Goal: Task Accomplishment & Management: Manage account settings

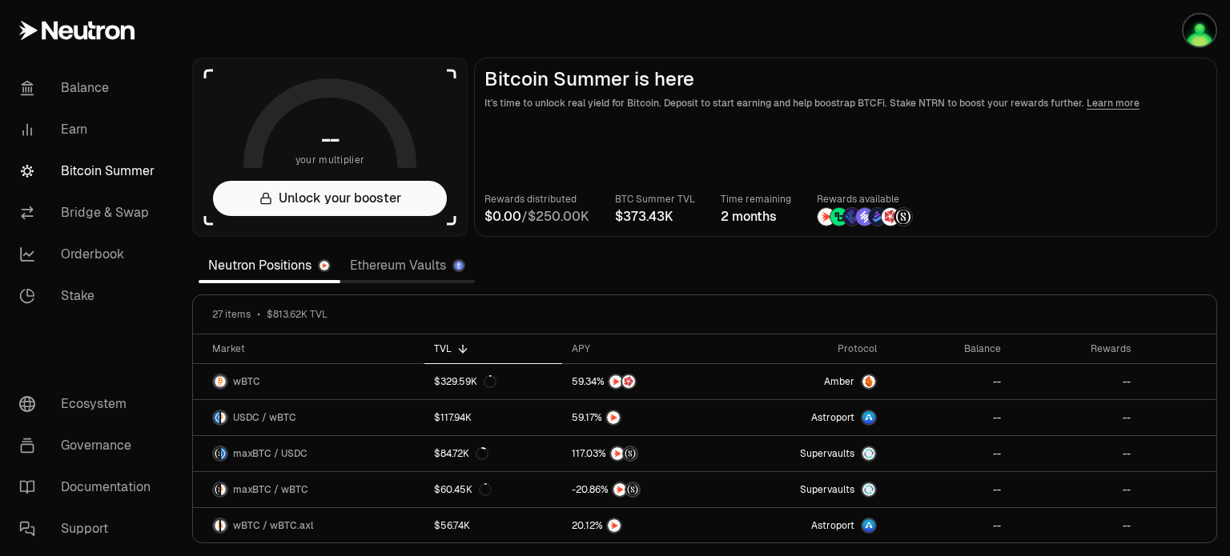
click at [385, 267] on link "Ethereum Vaults" at bounding box center [407, 266] width 135 height 32
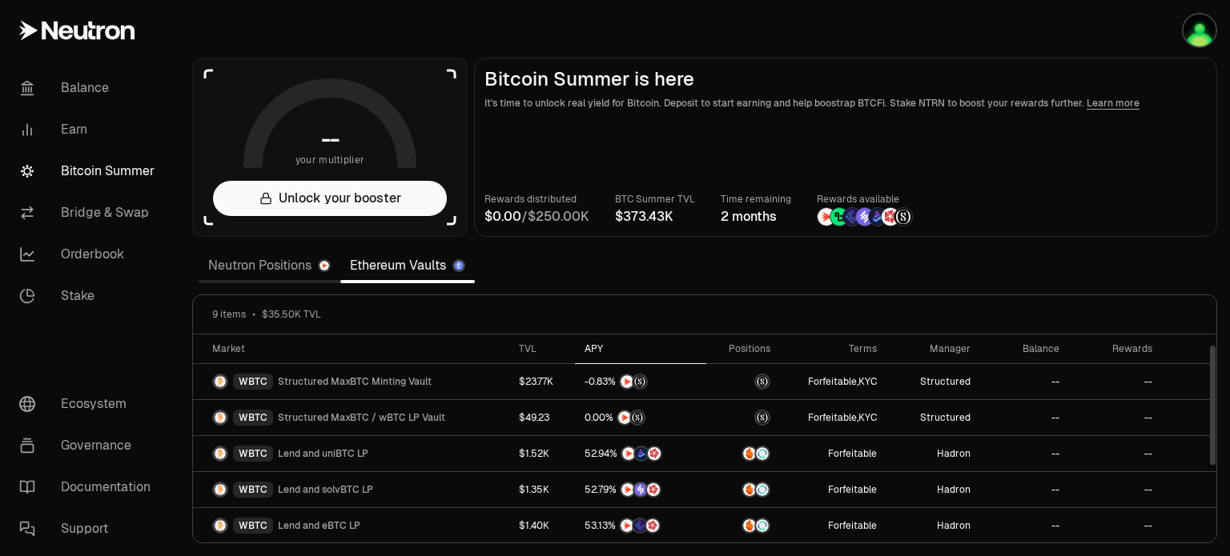
scroll to position [143, 0]
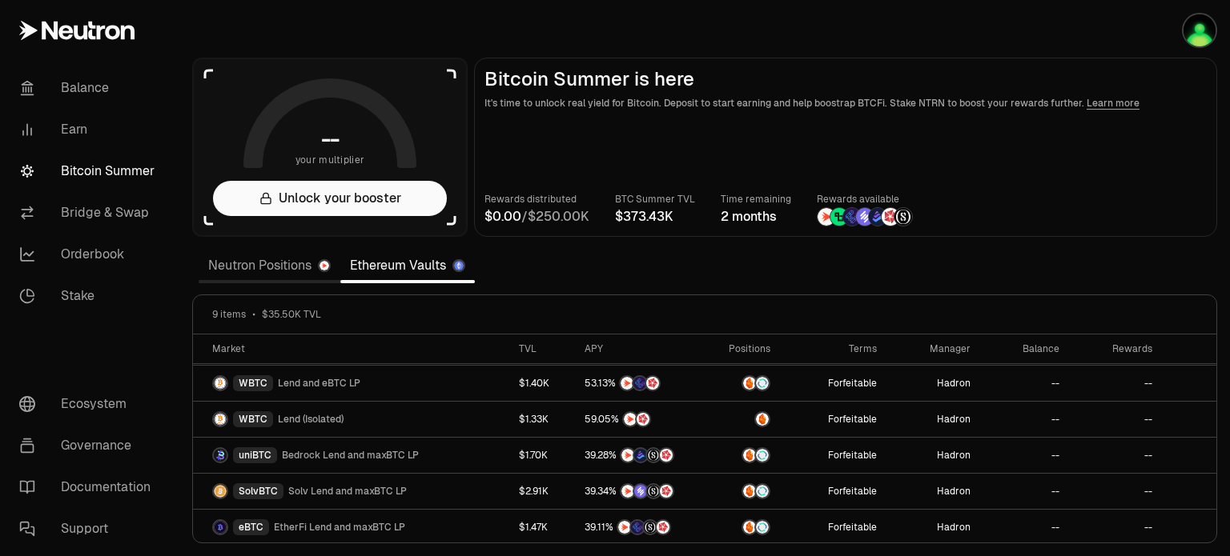
click at [239, 275] on link "Neutron Positions" at bounding box center [270, 266] width 142 height 32
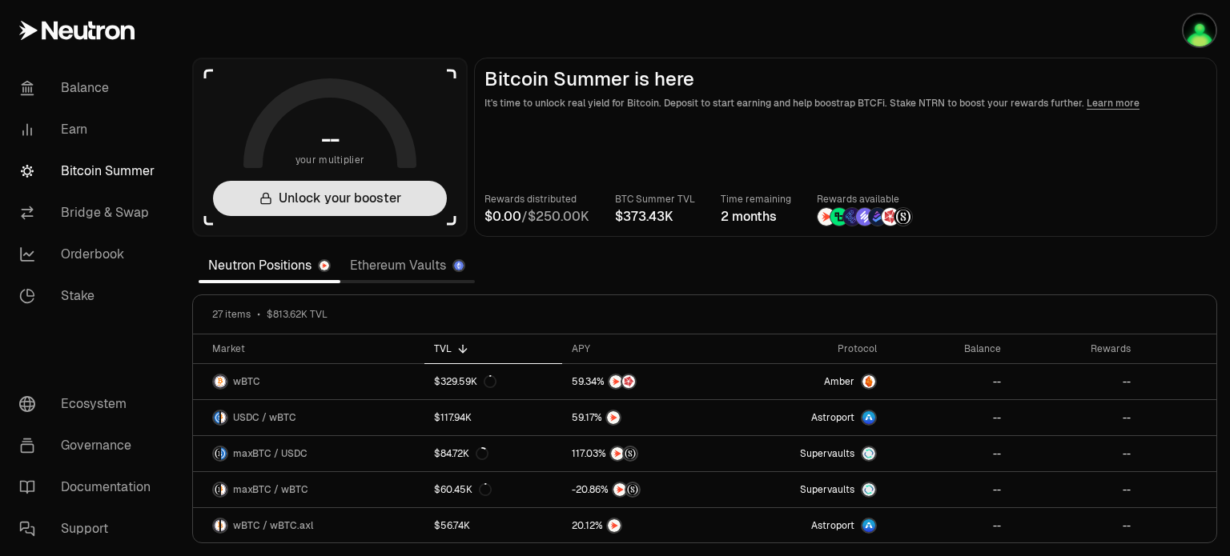
click at [399, 192] on button "Unlock your booster" at bounding box center [330, 198] width 234 height 35
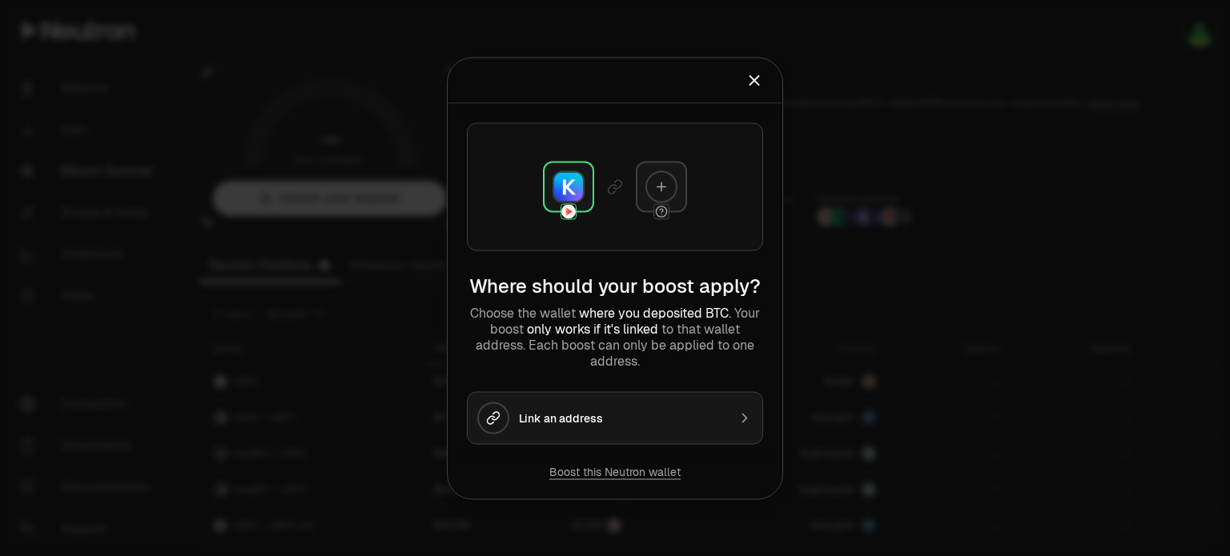
click at [679, 408] on button "Link an address" at bounding box center [615, 417] width 296 height 53
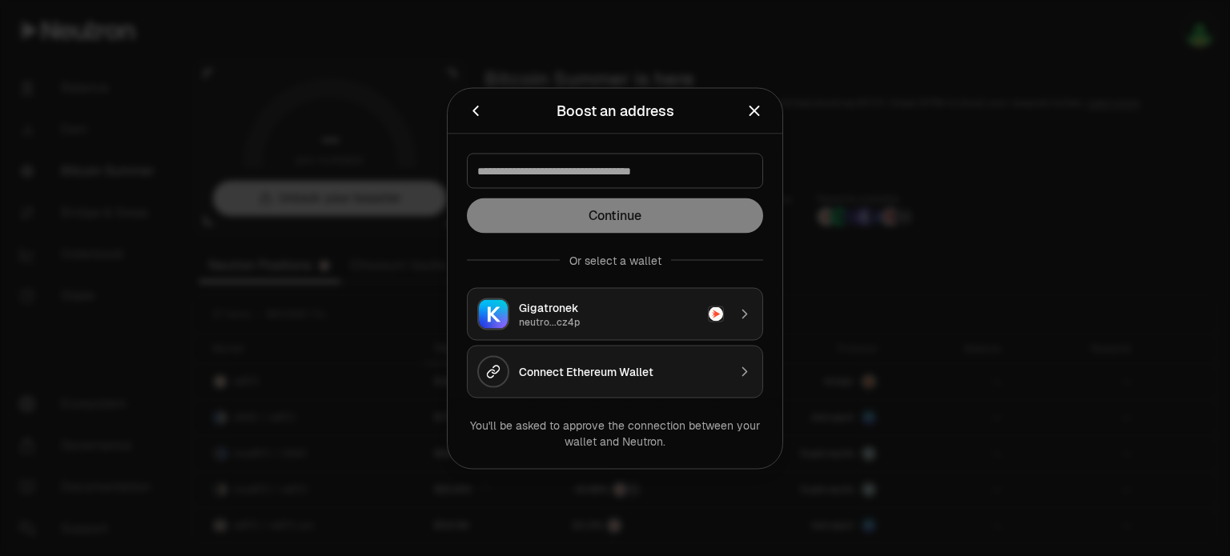
click at [635, 313] on div "Gigatronek" at bounding box center [608, 307] width 179 height 16
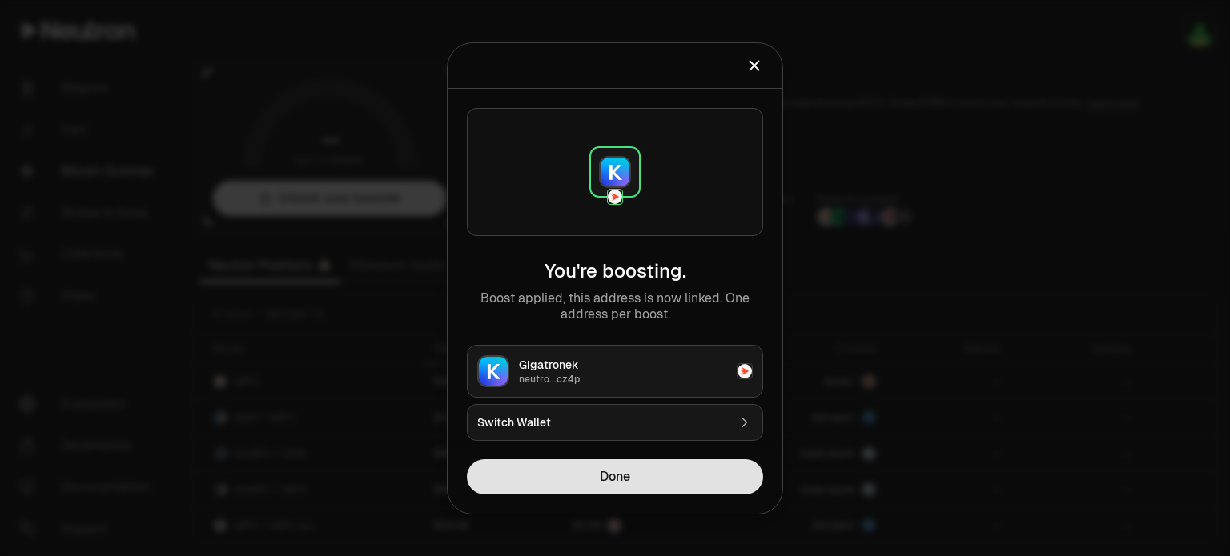
click at [663, 473] on button "Done" at bounding box center [615, 477] width 296 height 35
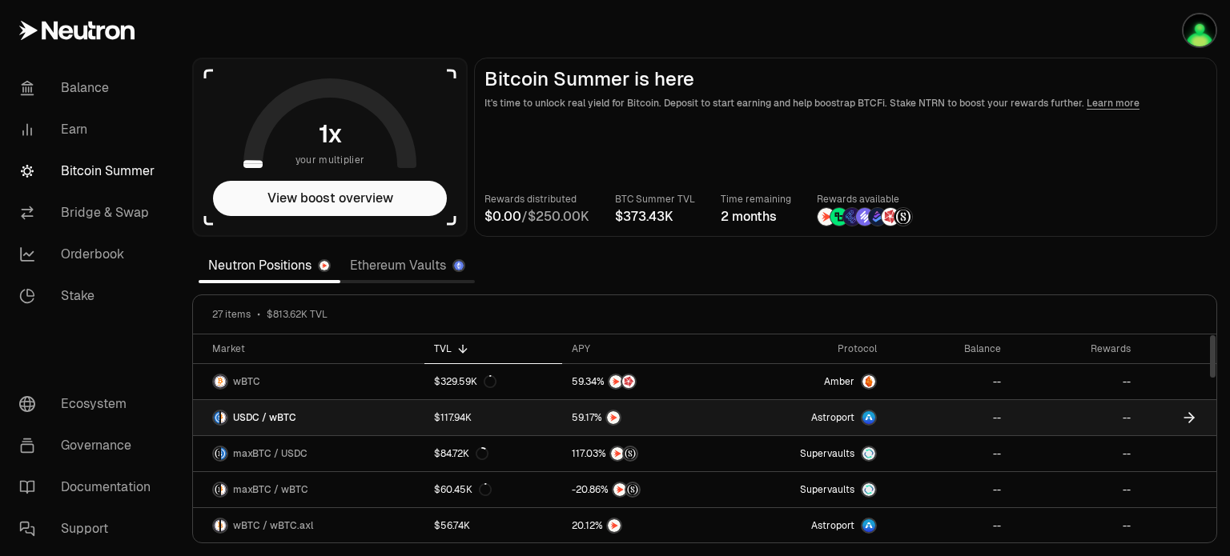
click at [303, 411] on link "USDC / wBTC" at bounding box center [308, 417] width 231 height 35
click at [1183, 413] on icon at bounding box center [1189, 418] width 16 height 16
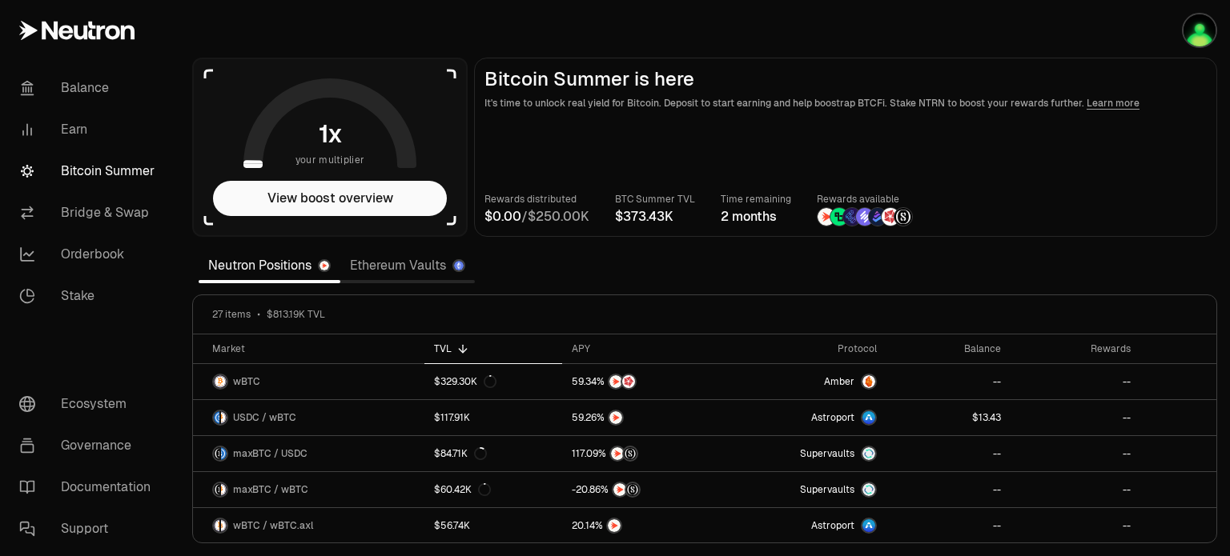
click at [444, 265] on link "Ethereum Vaults" at bounding box center [407, 266] width 135 height 32
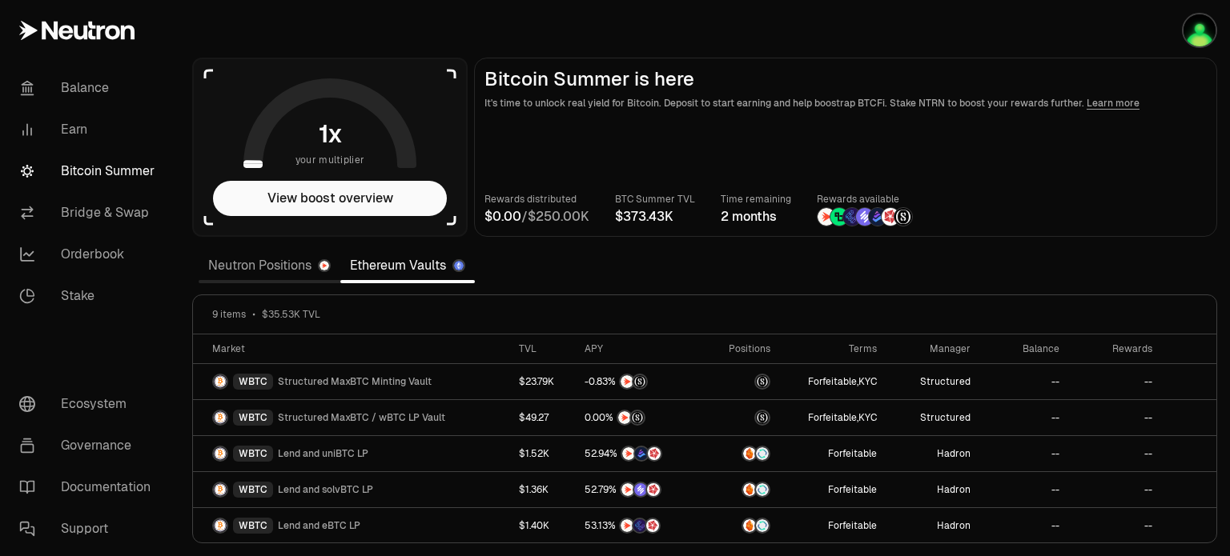
click at [237, 267] on link "Neutron Positions" at bounding box center [270, 266] width 142 height 32
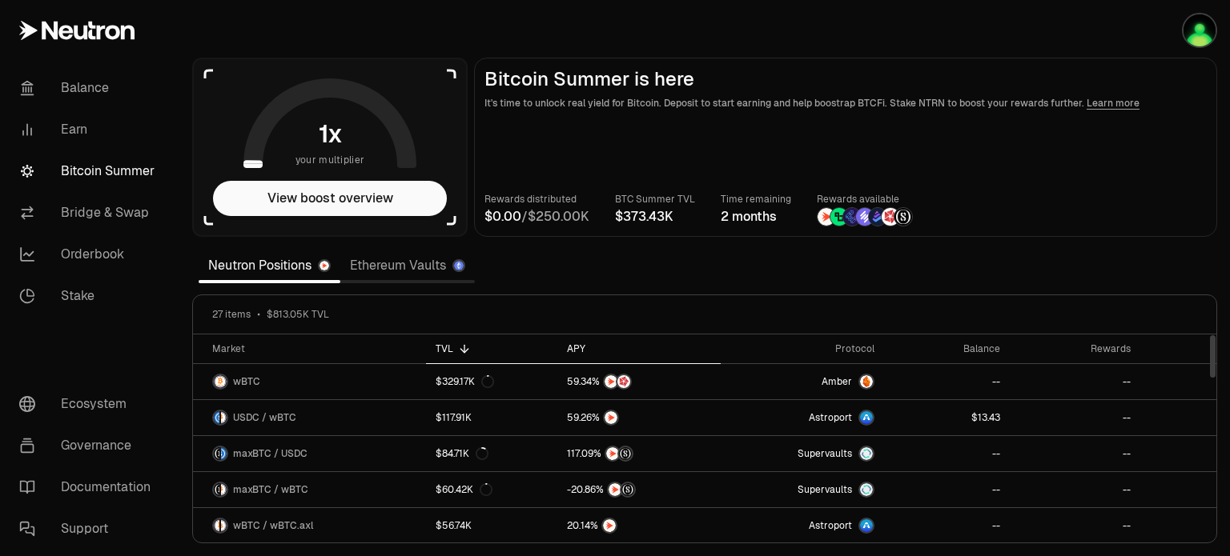
click at [577, 344] on div "APY" at bounding box center [639, 349] width 144 height 13
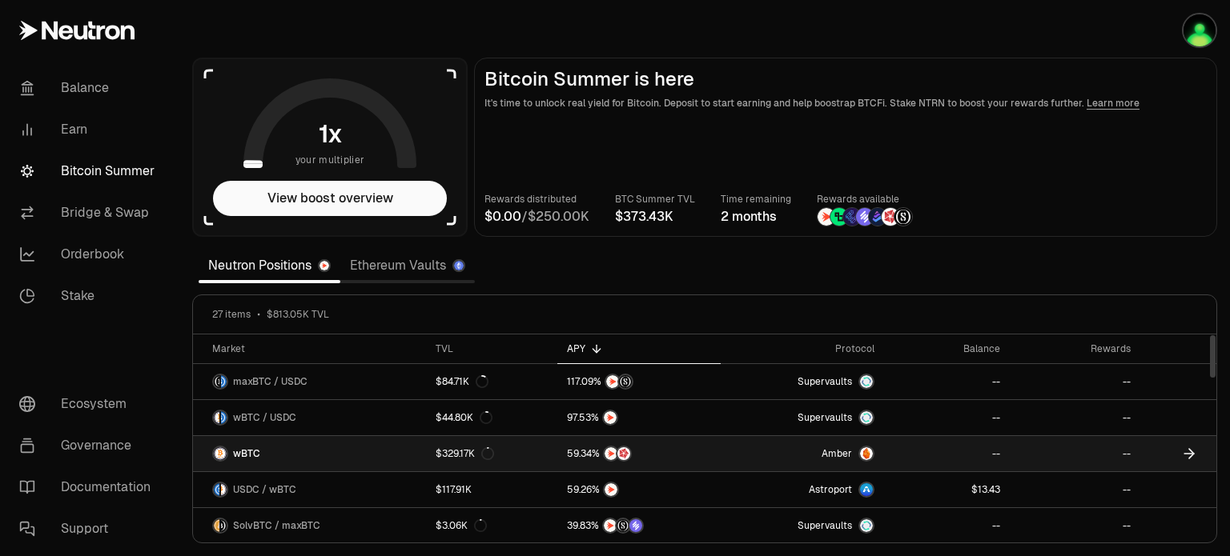
click at [765, 454] on link "Amber" at bounding box center [802, 453] width 163 height 35
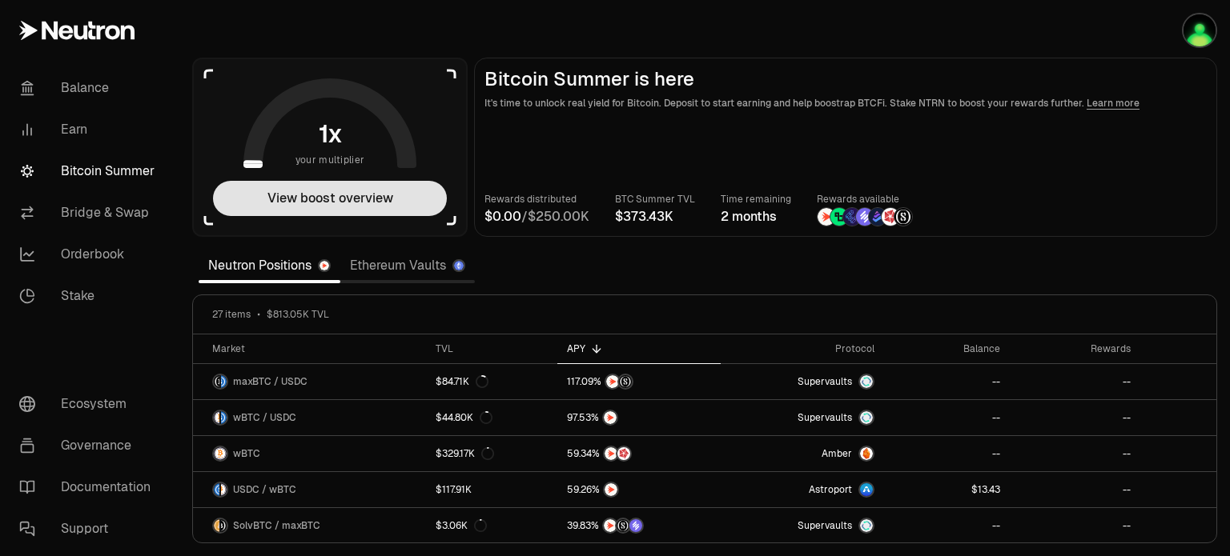
click at [359, 198] on button "View boost overview" at bounding box center [330, 198] width 234 height 35
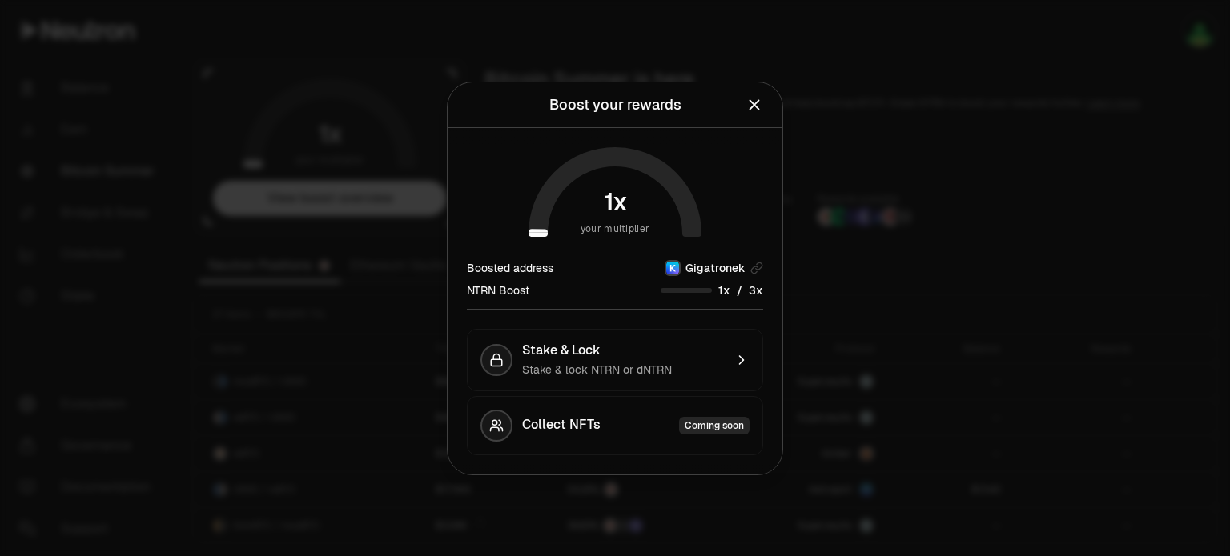
click at [525, 295] on div "NTRN Boost" at bounding box center [498, 291] width 62 height 16
click at [746, 294] on span "0 1 2 3 4 5 6 7 8 9" at bounding box center [752, 291] width 18 height 17
click at [712, 368] on div "Stake & lock NTRN or dNTRN" at bounding box center [623, 370] width 202 height 16
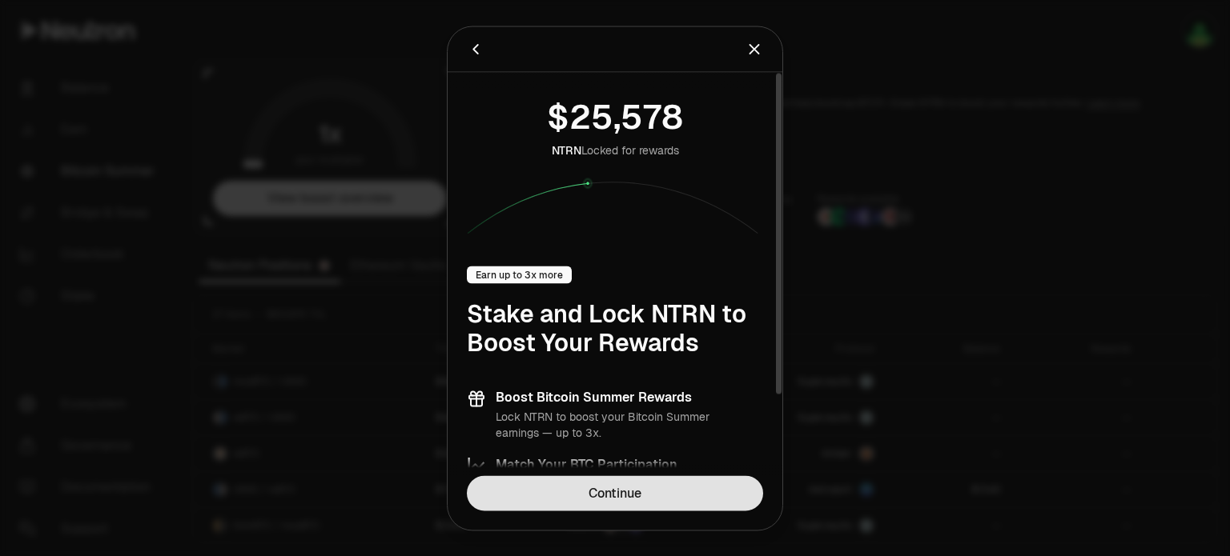
click at [664, 496] on link "Continue" at bounding box center [615, 493] width 296 height 35
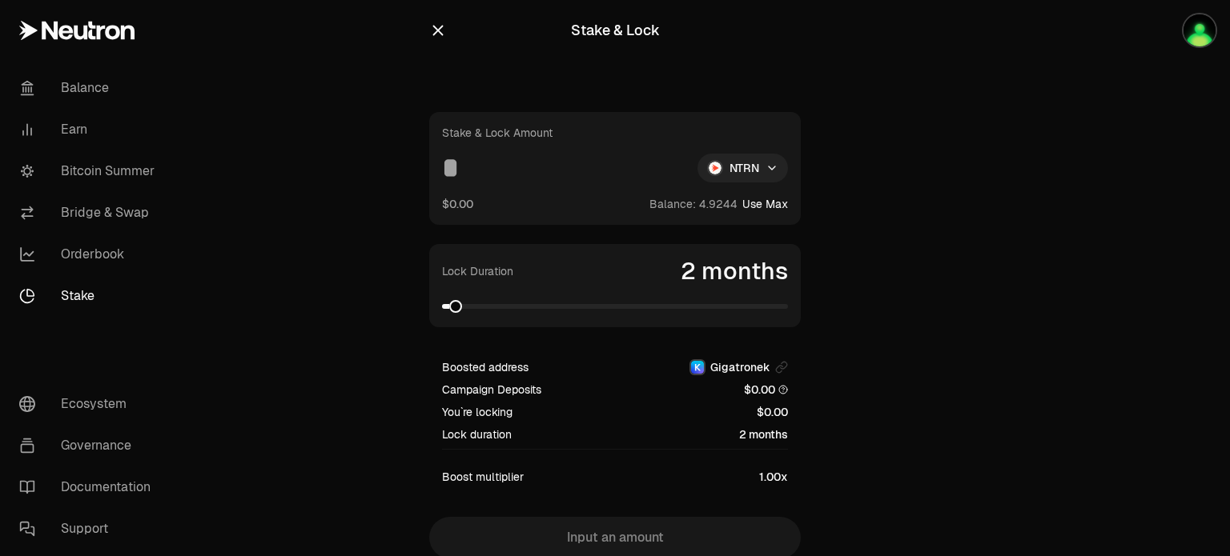
click at [729, 175] on html "Balance Earn Bitcoin Summer Bridge & Swap Orderbook Stake Ecosystem Governance …" at bounding box center [615, 311] width 1230 height 623
click at [716, 235] on span "dNTRN" at bounding box center [712, 238] width 35 height 16
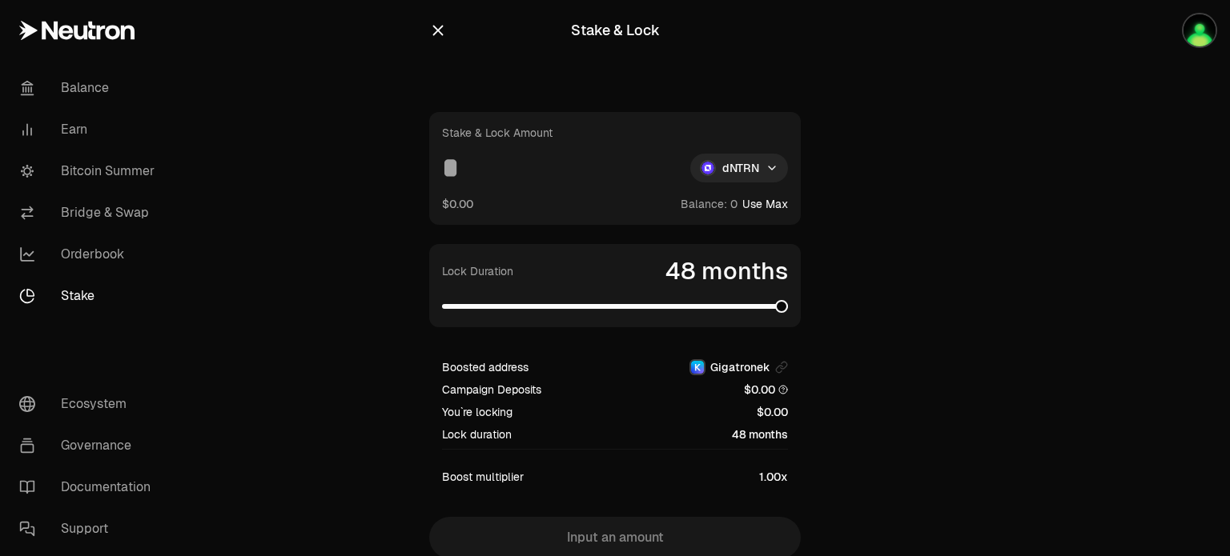
click at [788, 309] on span at bounding box center [615, 306] width 346 height 5
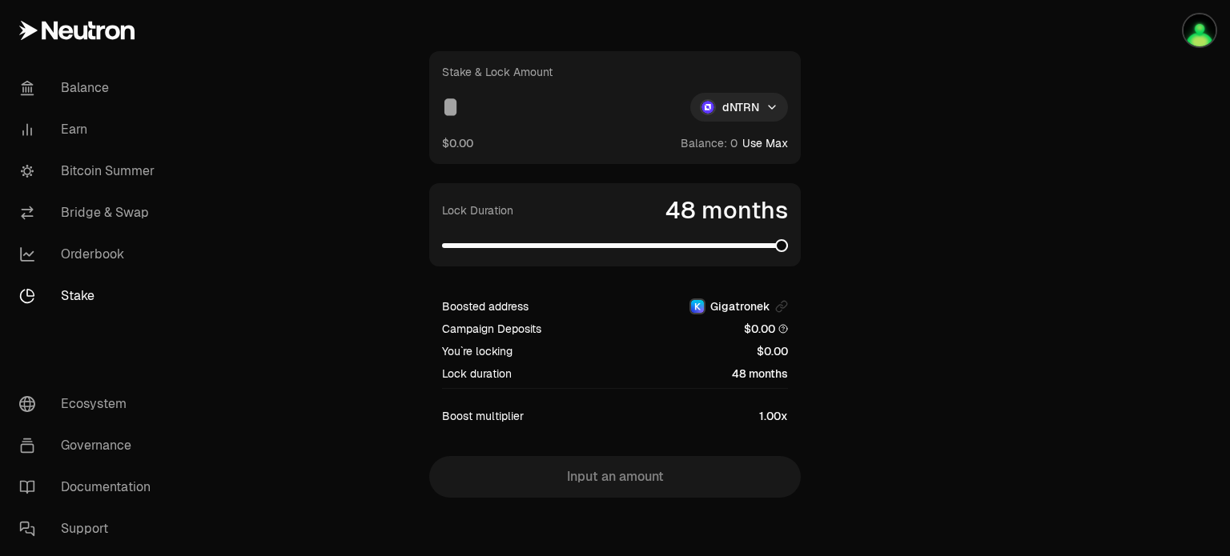
scroll to position [66, 0]
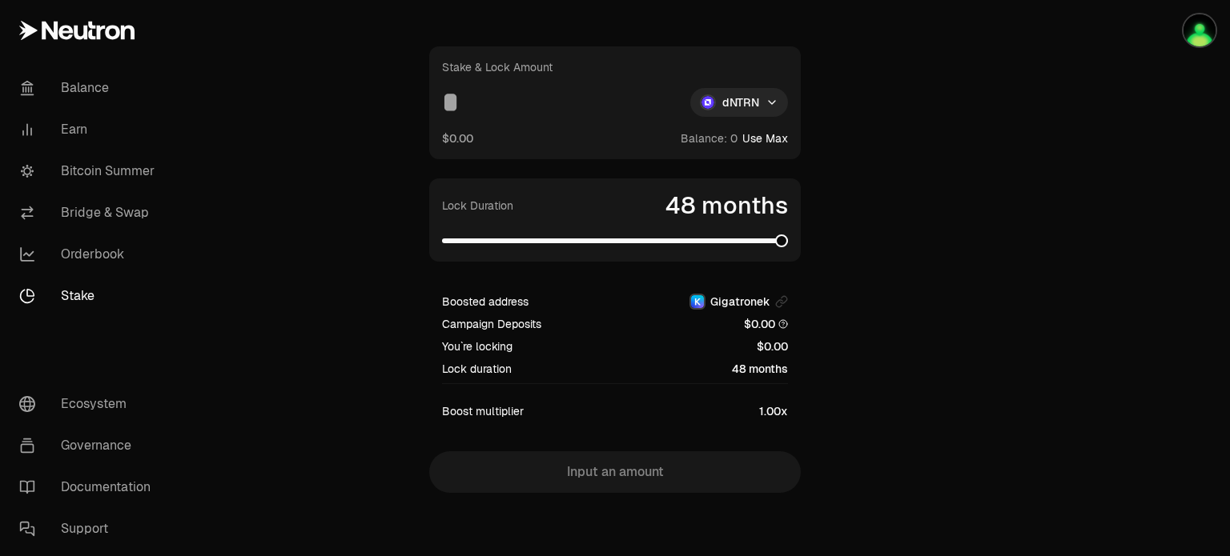
click at [468, 98] on input at bounding box center [559, 102] width 235 height 29
type input "****"
click at [761, 101] on html "Balance Earn Bitcoin Summer Bridge & Swap Orderbook Stake Ecosystem Governance …" at bounding box center [615, 245] width 1230 height 623
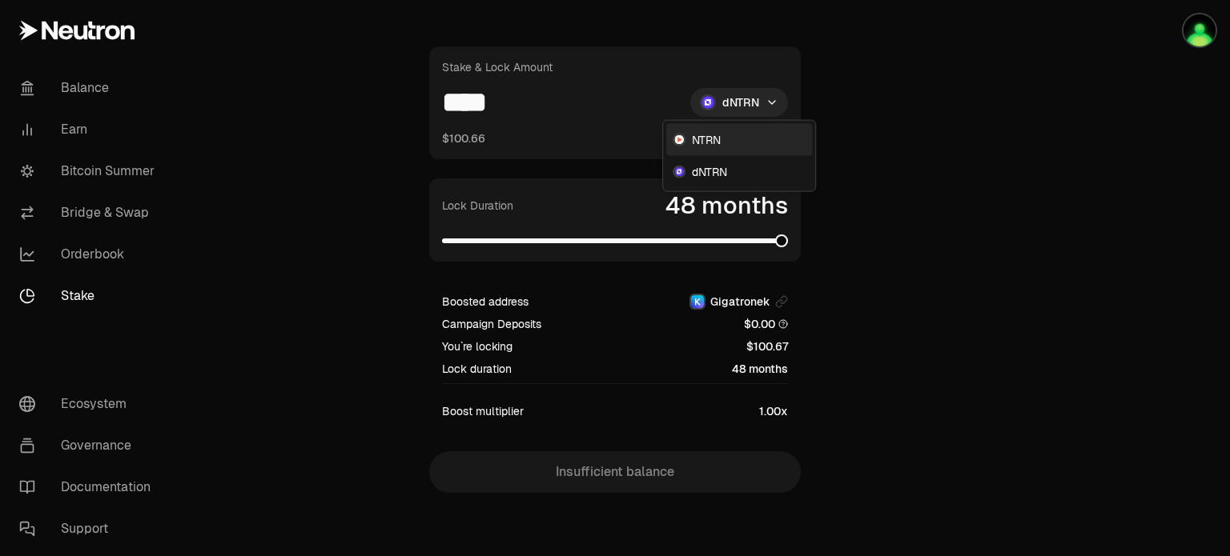
click at [717, 139] on span "NTRN" at bounding box center [706, 140] width 29 height 16
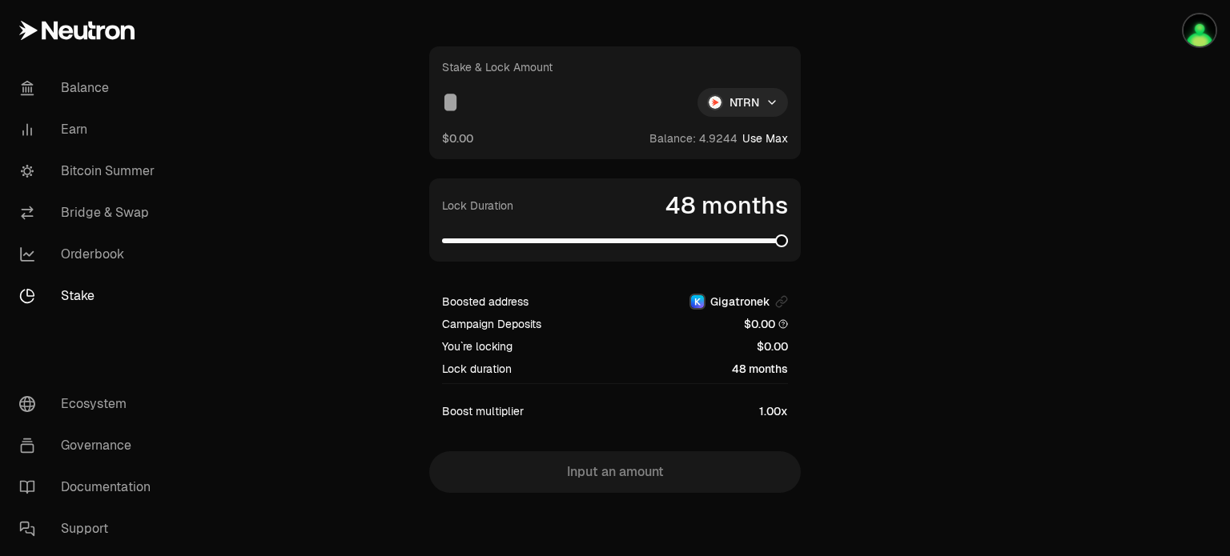
click at [504, 95] on input at bounding box center [563, 102] width 243 height 29
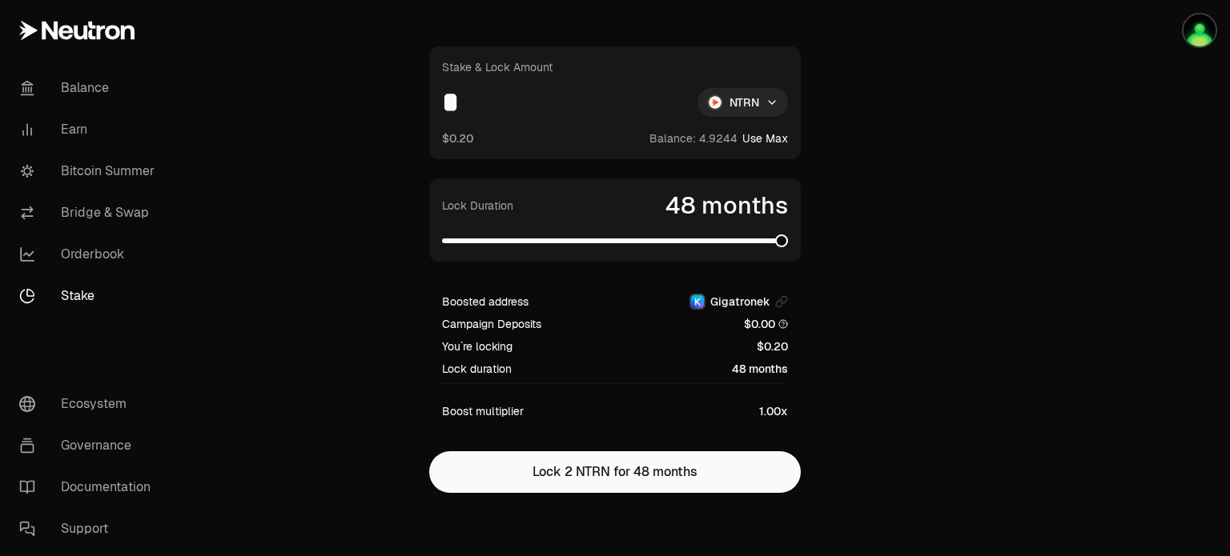
type input "*"
drag, startPoint x: 641, startPoint y: 252, endPoint x: 633, endPoint y: 251, distance: 8.0
click at [633, 251] on div "Lock Duration 48 months" at bounding box center [614, 220] width 371 height 83
drag, startPoint x: 585, startPoint y: 246, endPoint x: 488, endPoint y: 243, distance: 97.7
click at [488, 243] on div "Lock Duration 48 months" at bounding box center [614, 220] width 371 height 83
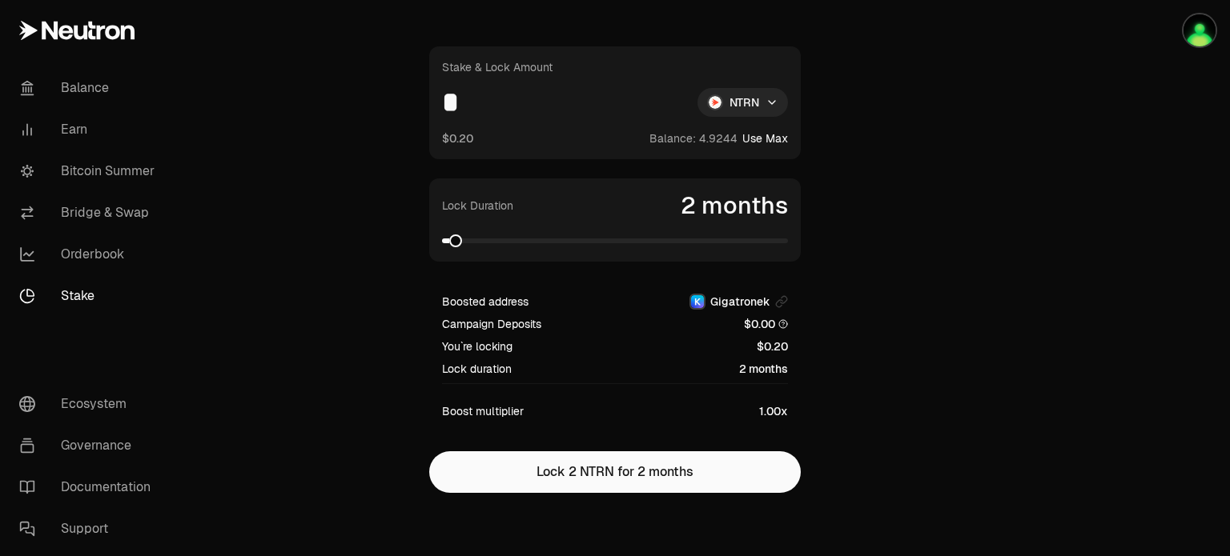
click at [449, 239] on span at bounding box center [445, 241] width 7 height 5
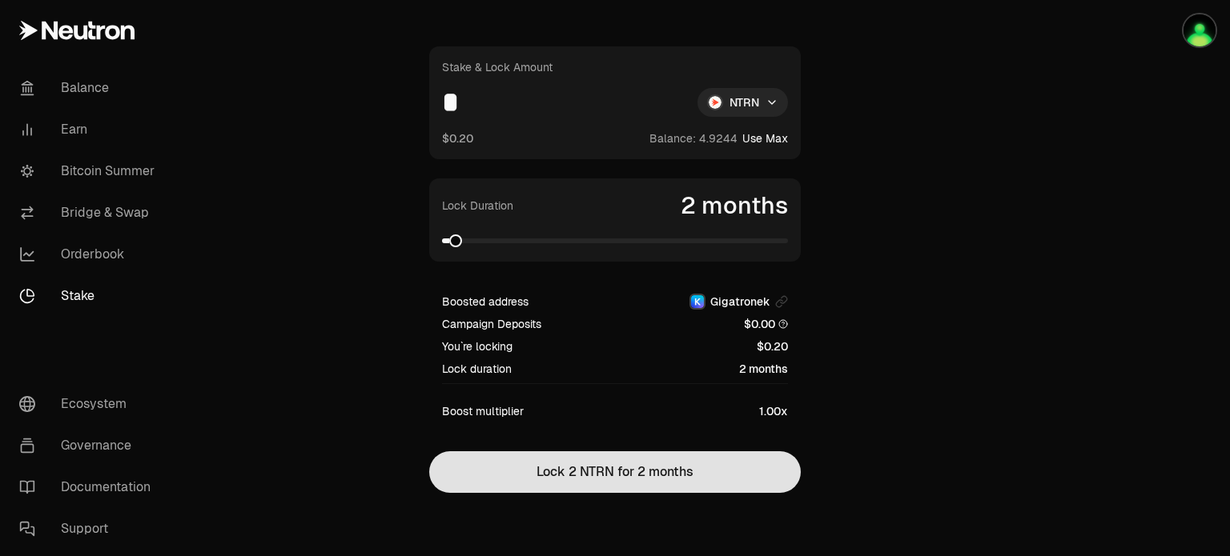
click at [717, 484] on button "Lock 2 NTRN for 2 months" at bounding box center [614, 473] width 371 height 42
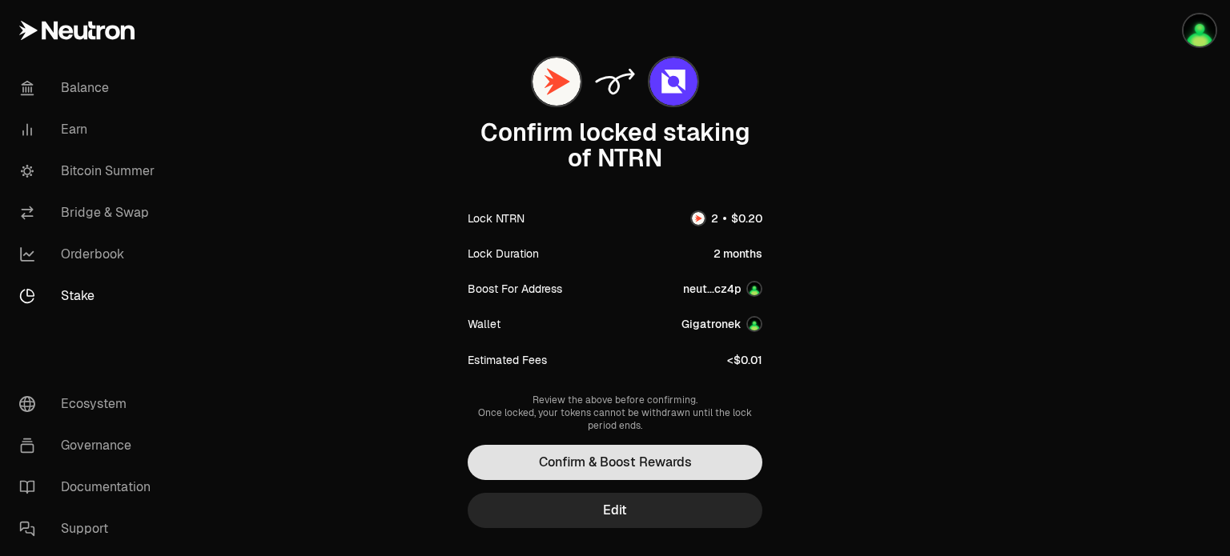
click at [698, 467] on button "Confirm & Boost Rewards" at bounding box center [615, 462] width 295 height 35
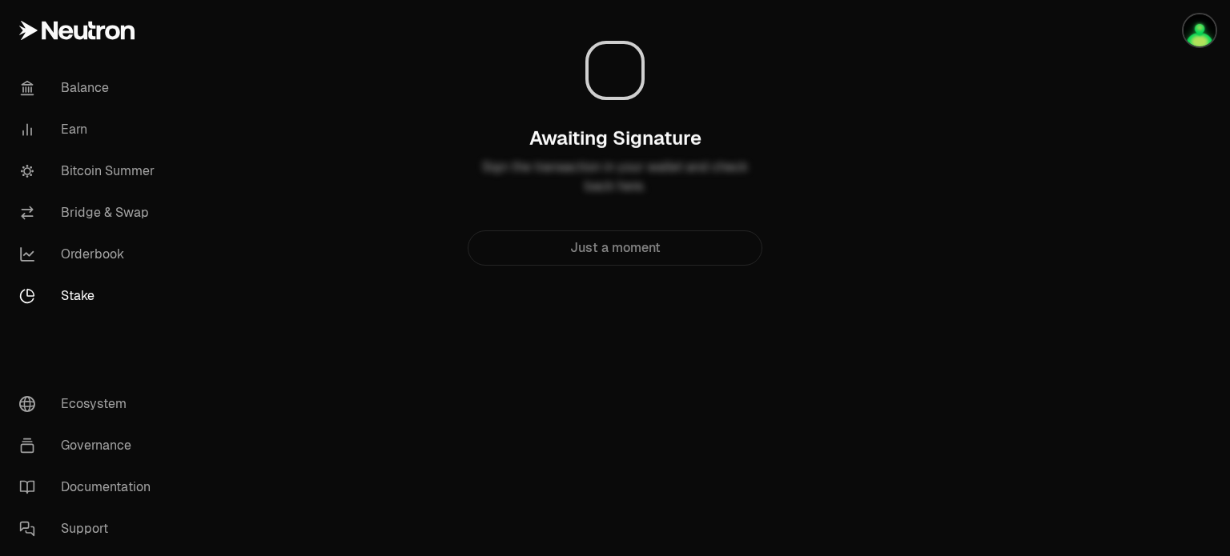
scroll to position [0, 0]
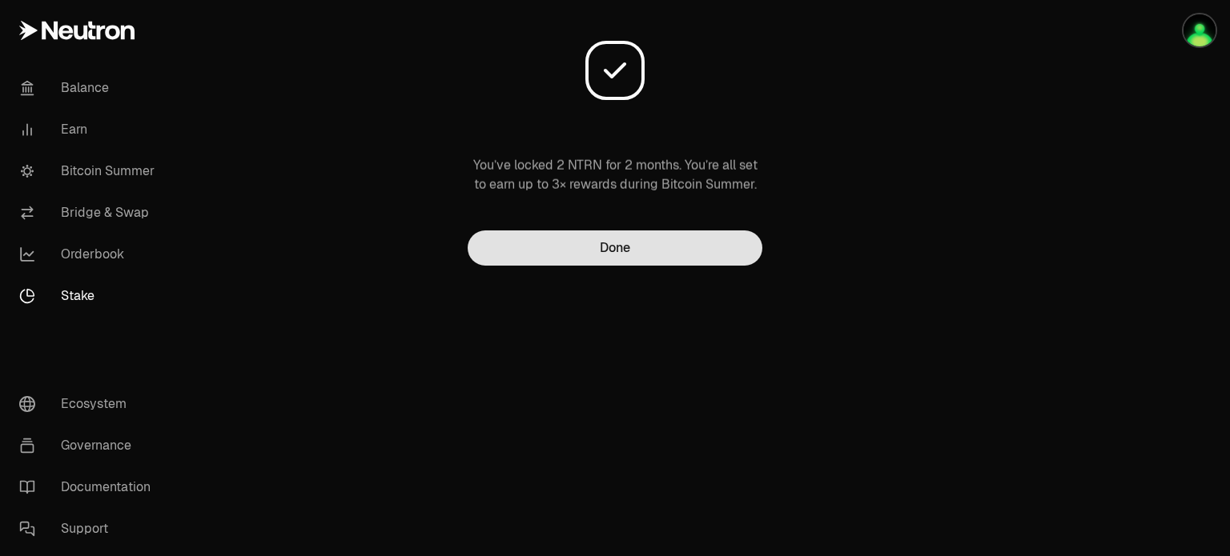
click at [650, 255] on button "Done" at bounding box center [615, 248] width 295 height 35
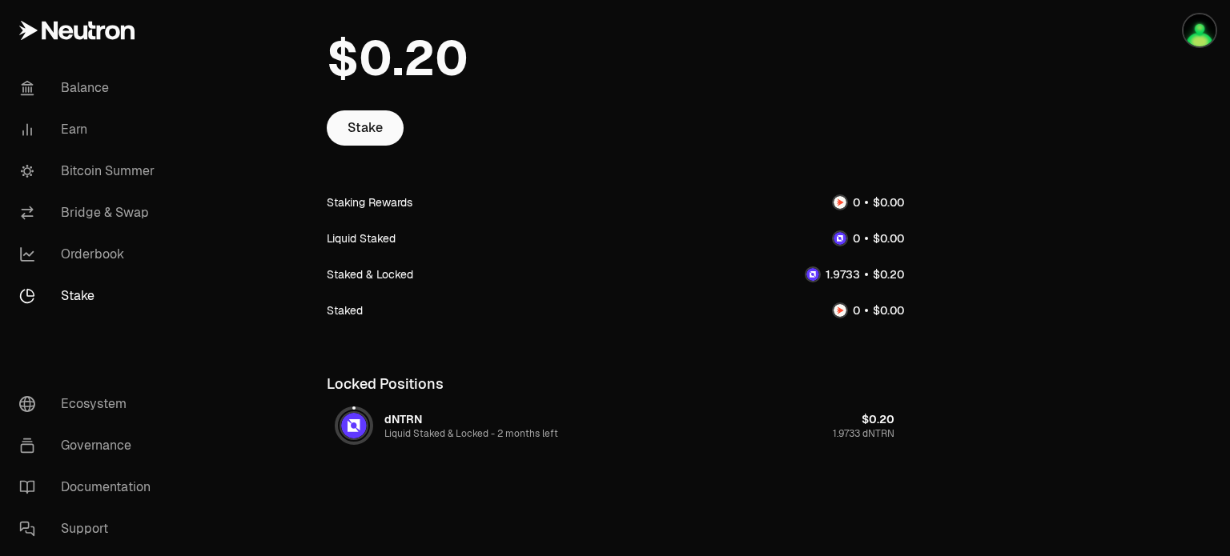
scroll to position [130, 0]
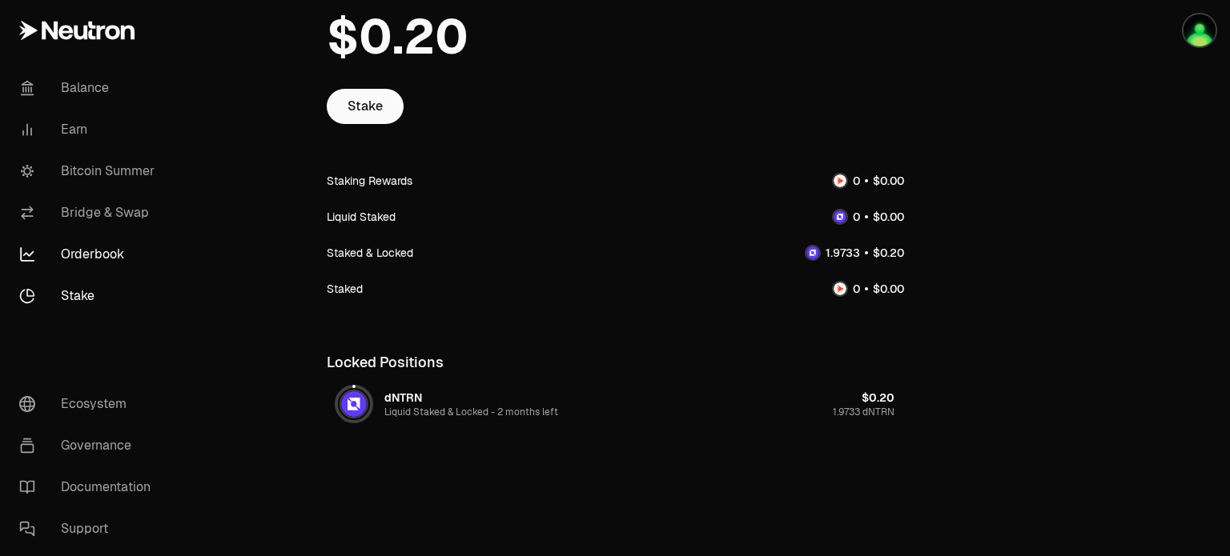
click at [123, 257] on link "Orderbook" at bounding box center [89, 255] width 167 height 42
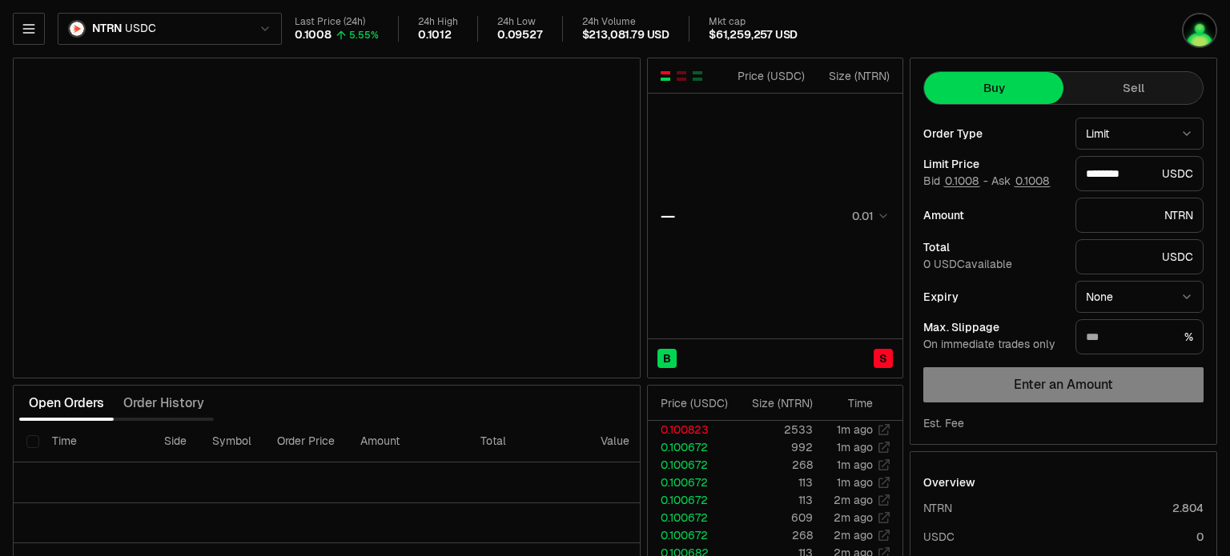
click at [50, 30] on div "NTRN USDC" at bounding box center [147, 29] width 269 height 32
click at [38, 30] on button "button" at bounding box center [29, 29] width 32 height 32
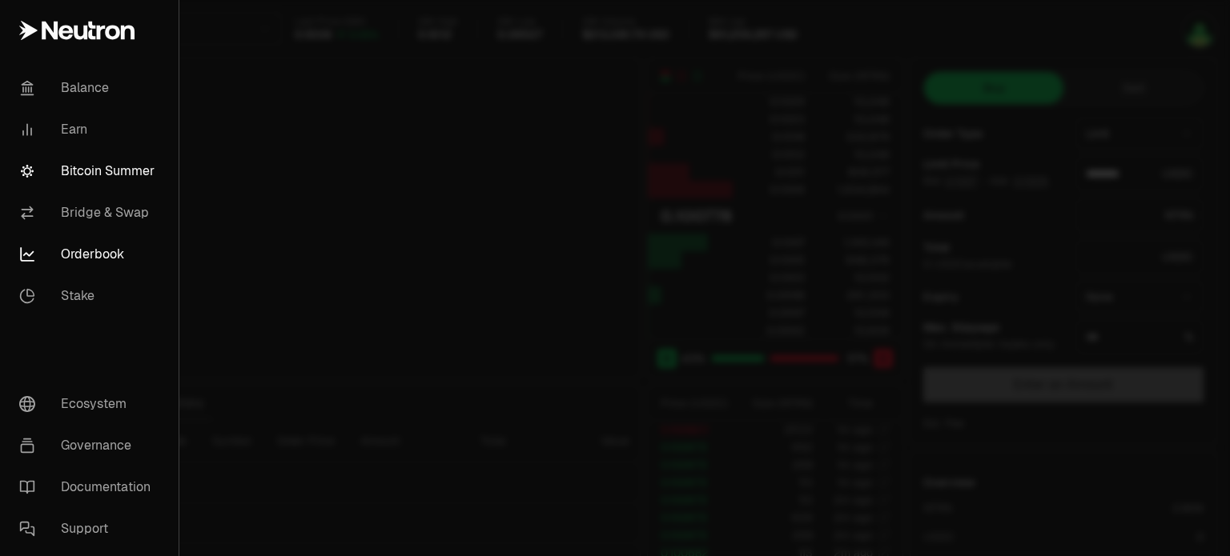
type input "********"
click at [93, 139] on link "Earn" at bounding box center [89, 130] width 166 height 42
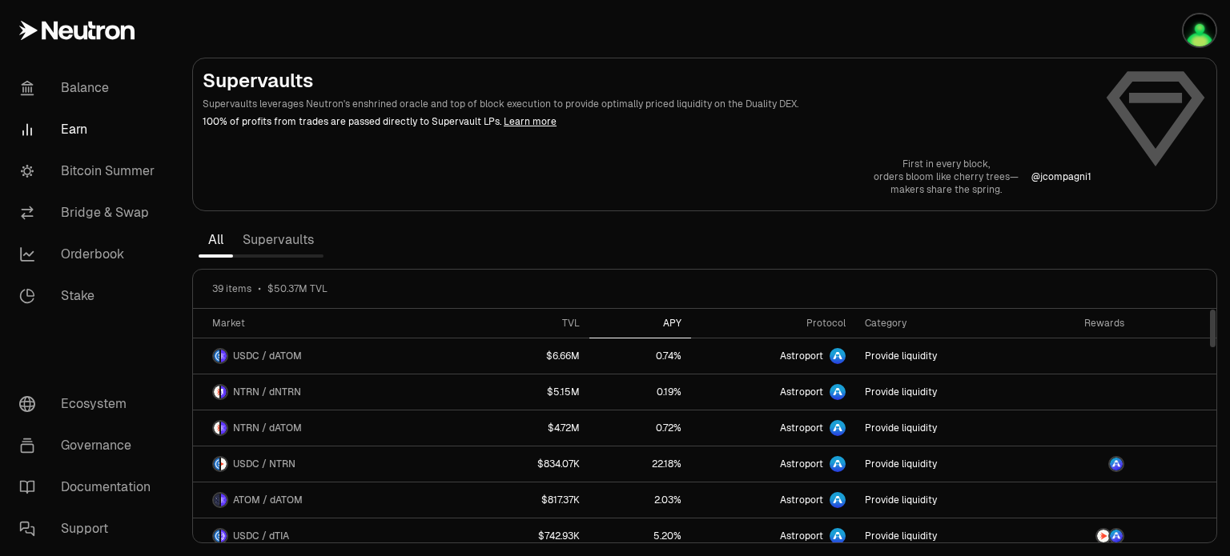
click at [673, 326] on div "APY" at bounding box center [640, 323] width 82 height 13
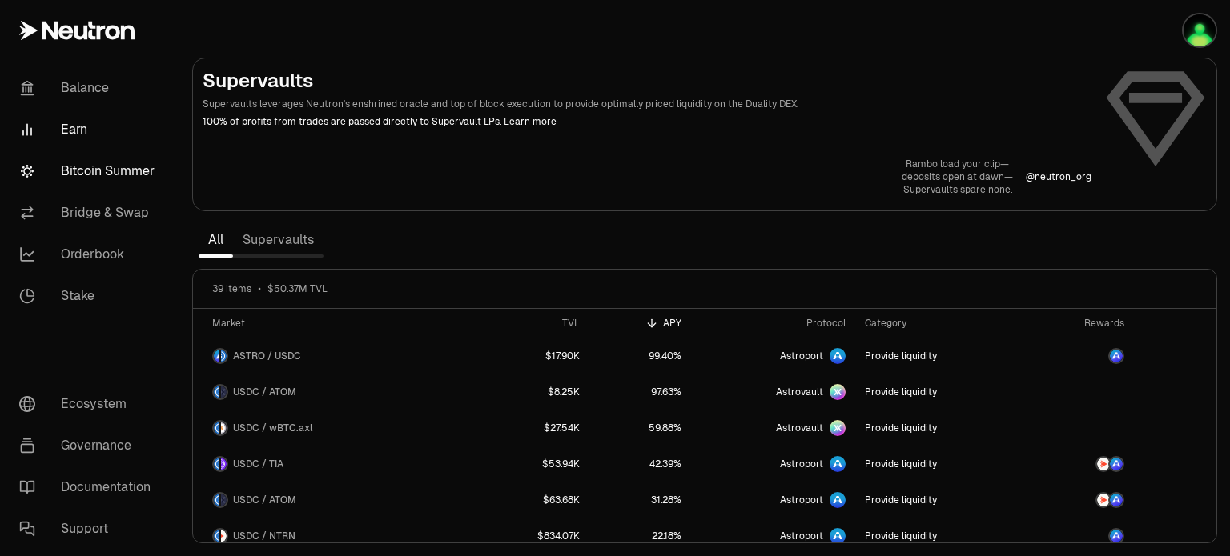
click at [83, 158] on link "Bitcoin Summer" at bounding box center [89, 172] width 167 height 42
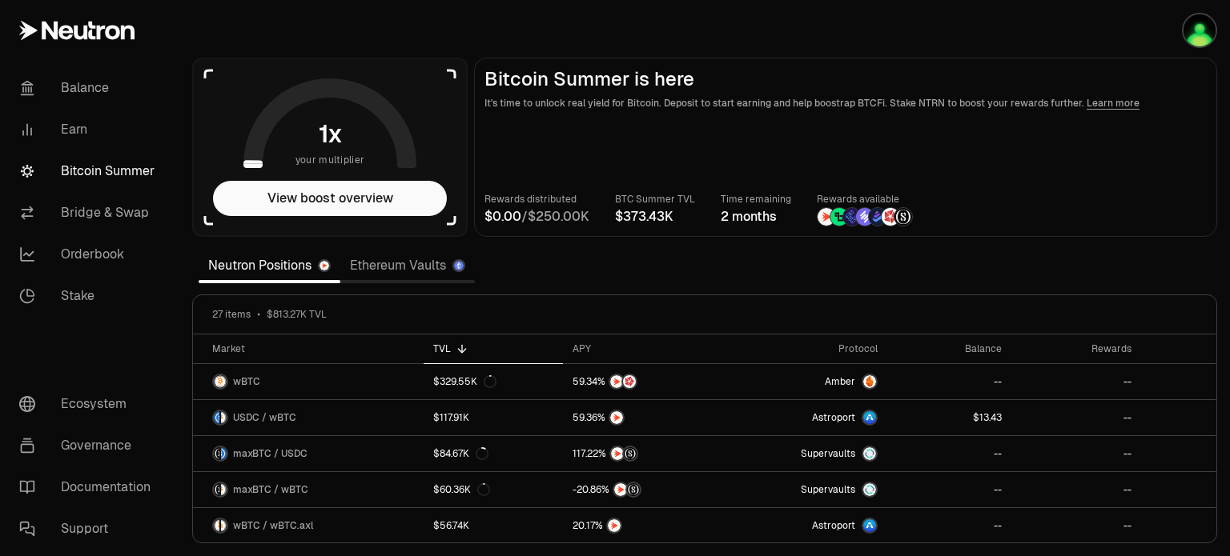
click at [396, 265] on link "Ethereum Vaults" at bounding box center [407, 266] width 135 height 32
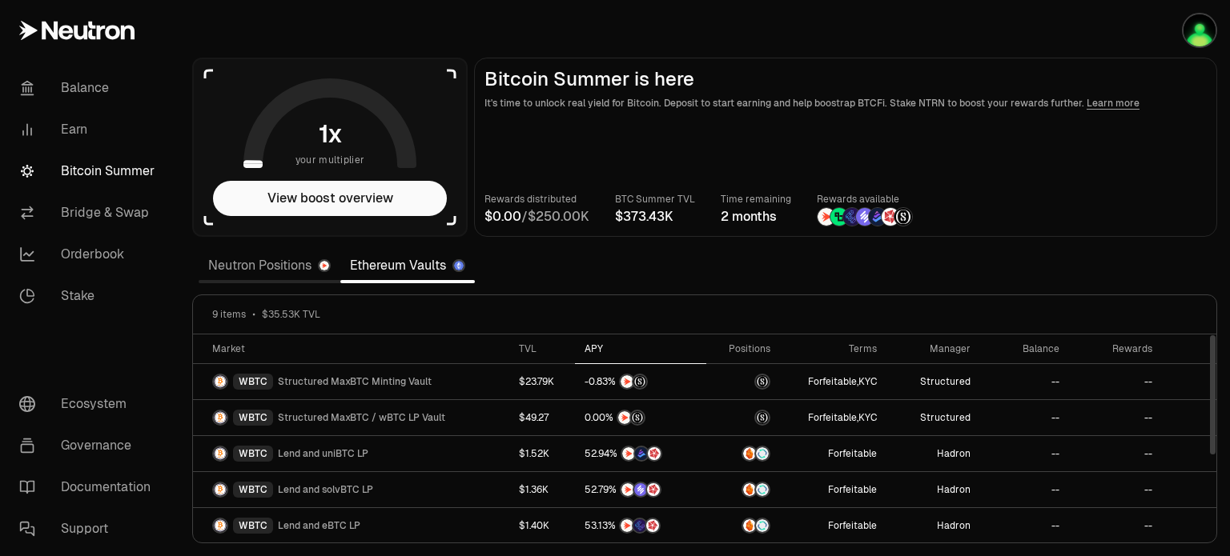
click at [596, 345] on div "APY" at bounding box center [640, 349] width 112 height 13
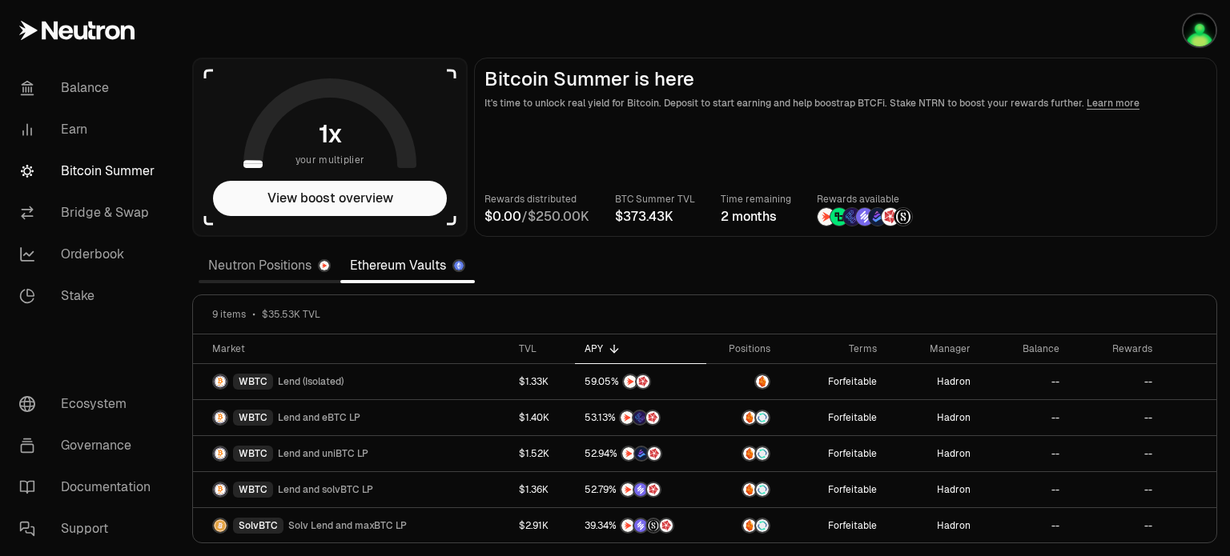
click at [242, 265] on link "Neutron Positions" at bounding box center [270, 266] width 142 height 32
